Goal: Transaction & Acquisition: Purchase product/service

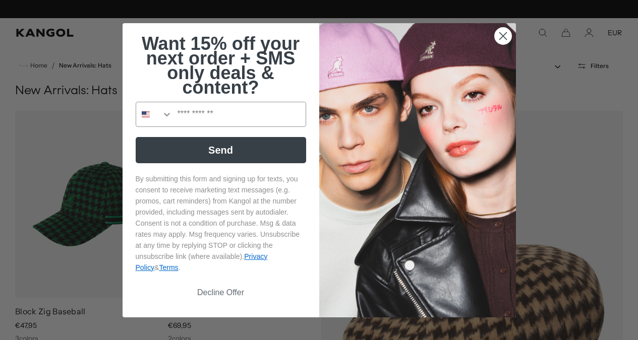
scroll to position [0, 208]
click at [505, 35] on circle "Close dialog" at bounding box center [502, 35] width 17 height 17
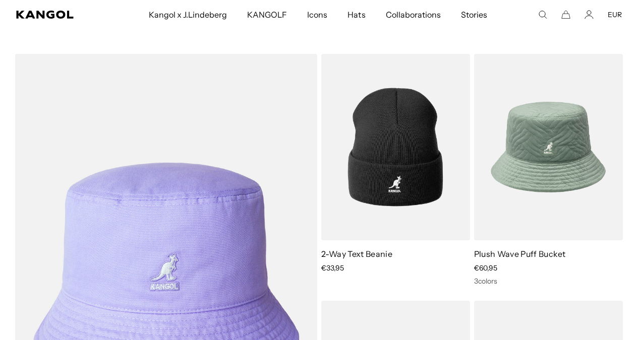
scroll to position [0, 0]
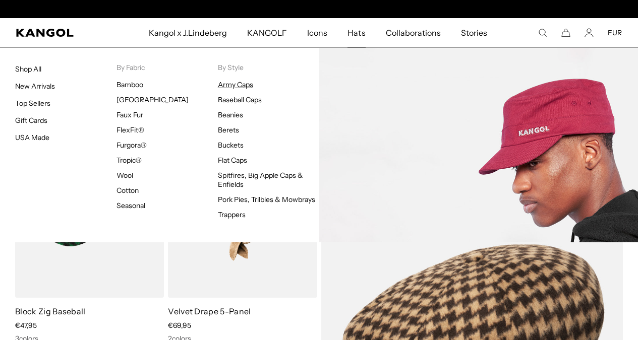
click at [241, 84] on link "Army Caps" at bounding box center [235, 84] width 35 height 9
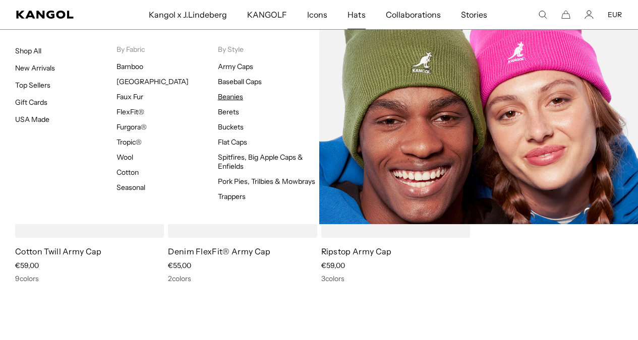
click at [231, 97] on link "Beanies" at bounding box center [230, 96] width 25 height 9
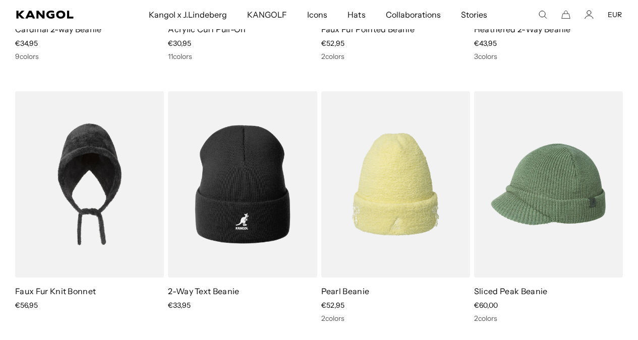
scroll to position [0, 208]
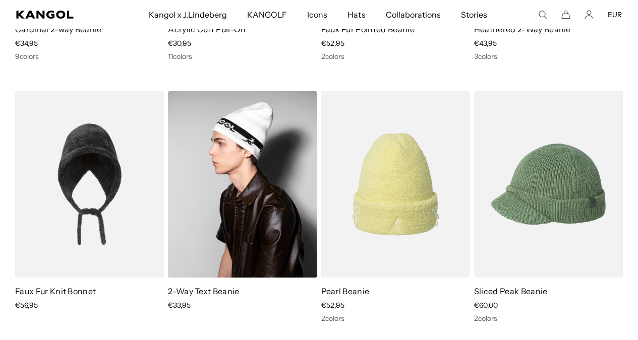
click at [248, 129] on img at bounding box center [242, 184] width 149 height 187
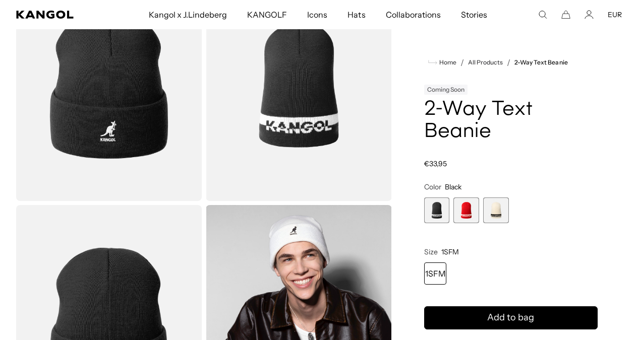
click at [450, 206] on span "1 of 3" at bounding box center [437, 211] width 26 height 26
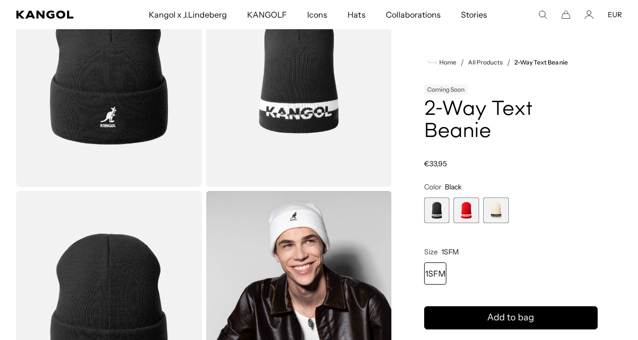
scroll to position [136, 0]
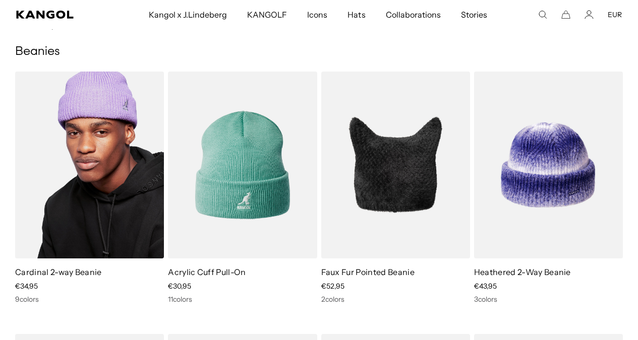
scroll to position [0, 208]
click at [69, 213] on img at bounding box center [89, 165] width 149 height 187
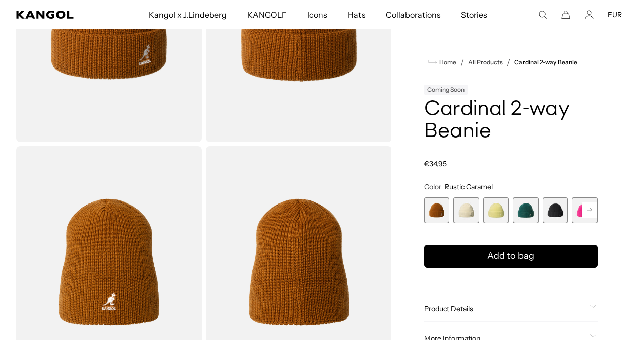
click at [544, 223] on span "5 of 14" at bounding box center [555, 211] width 26 height 26
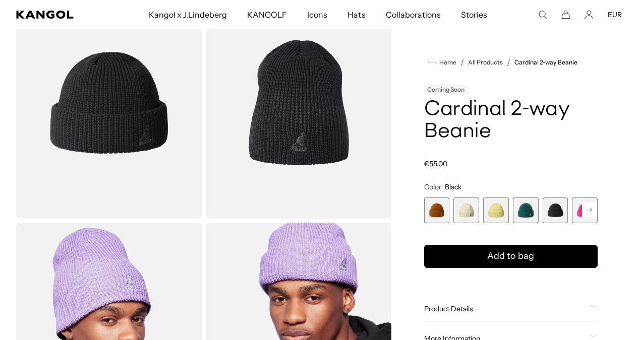
scroll to position [79, 0]
click at [582, 218] on rect at bounding box center [589, 210] width 15 height 15
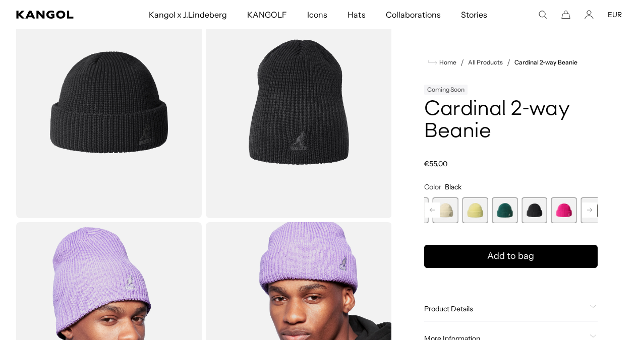
click at [521, 223] on span "5 of 14" at bounding box center [534, 211] width 26 height 26
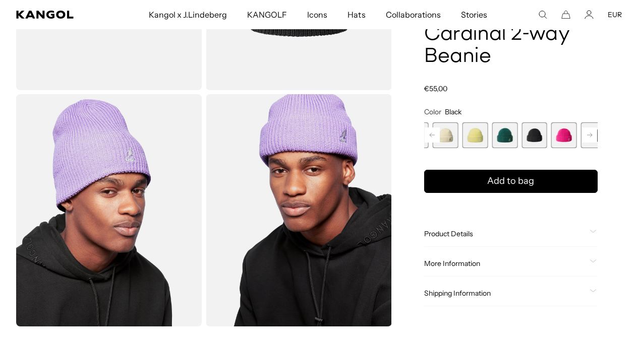
scroll to position [0, 0]
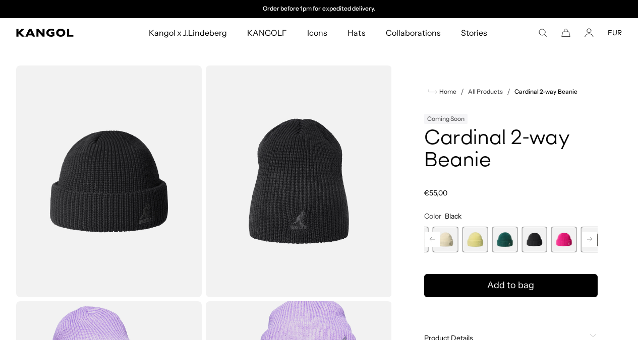
click at [103, 209] on img "Gallery Viewer" at bounding box center [108, 182] width 185 height 232
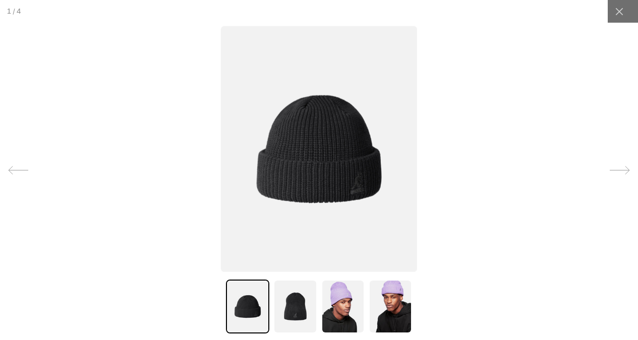
click at [623, 169] on icon at bounding box center [619, 170] width 20 height 20
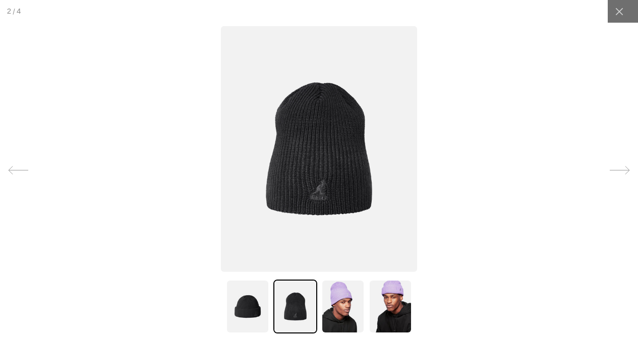
scroll to position [0, 208]
